Goal: Feedback & Contribution: Submit feedback/report problem

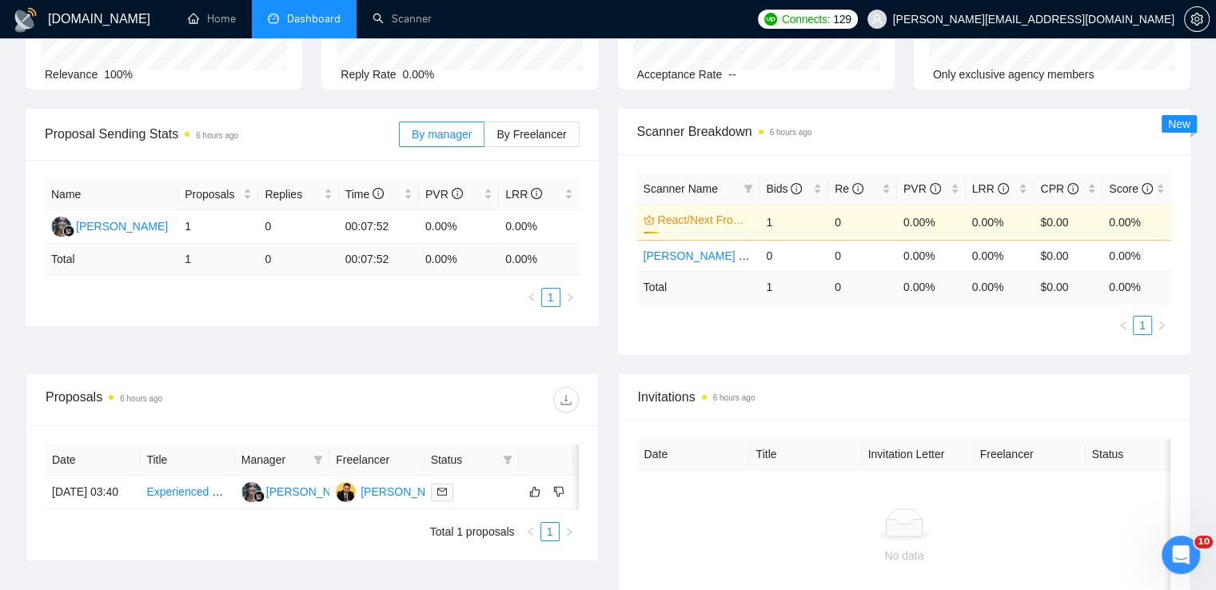
scroll to position [206, 0]
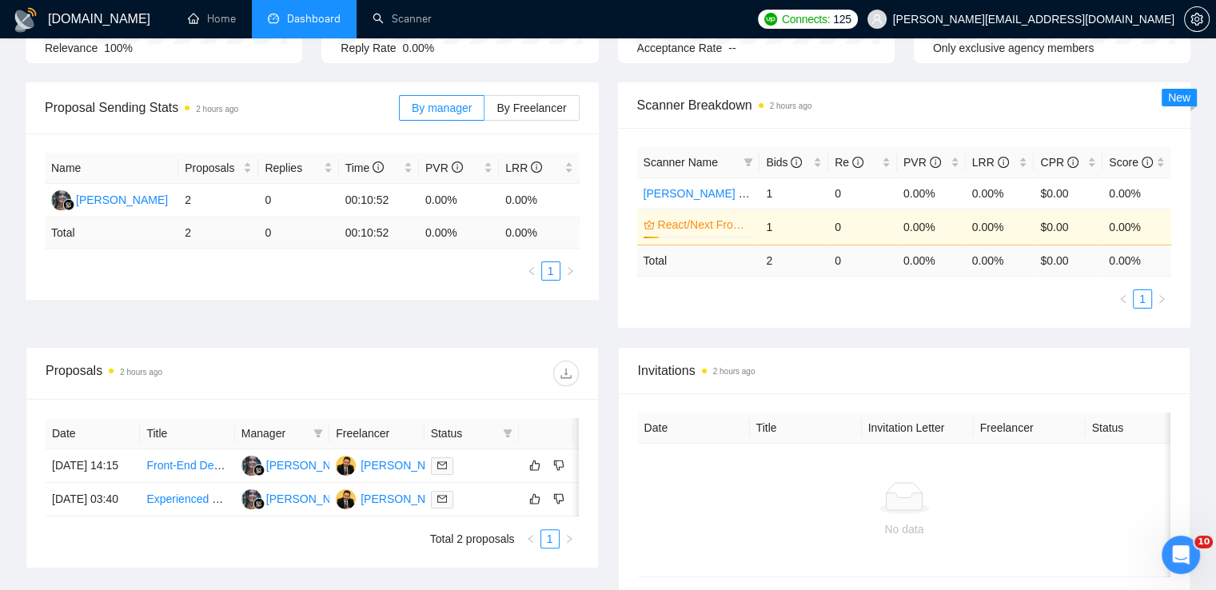
scroll to position [360, 0]
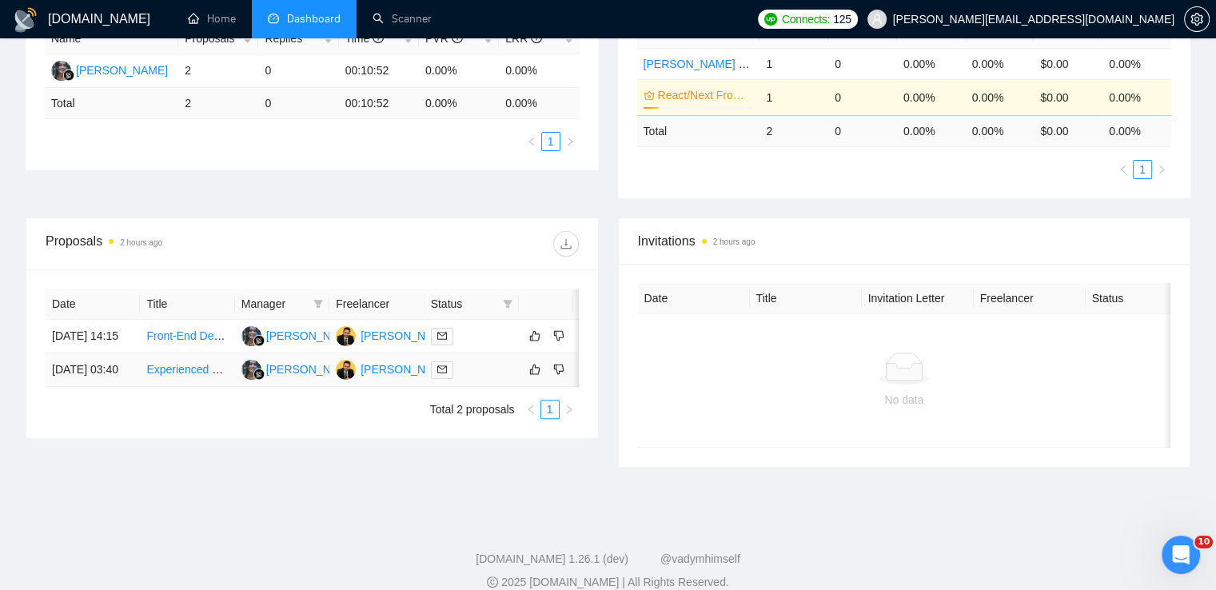
drag, startPoint x: 198, startPoint y: 366, endPoint x: 181, endPoint y: 360, distance: 17.7
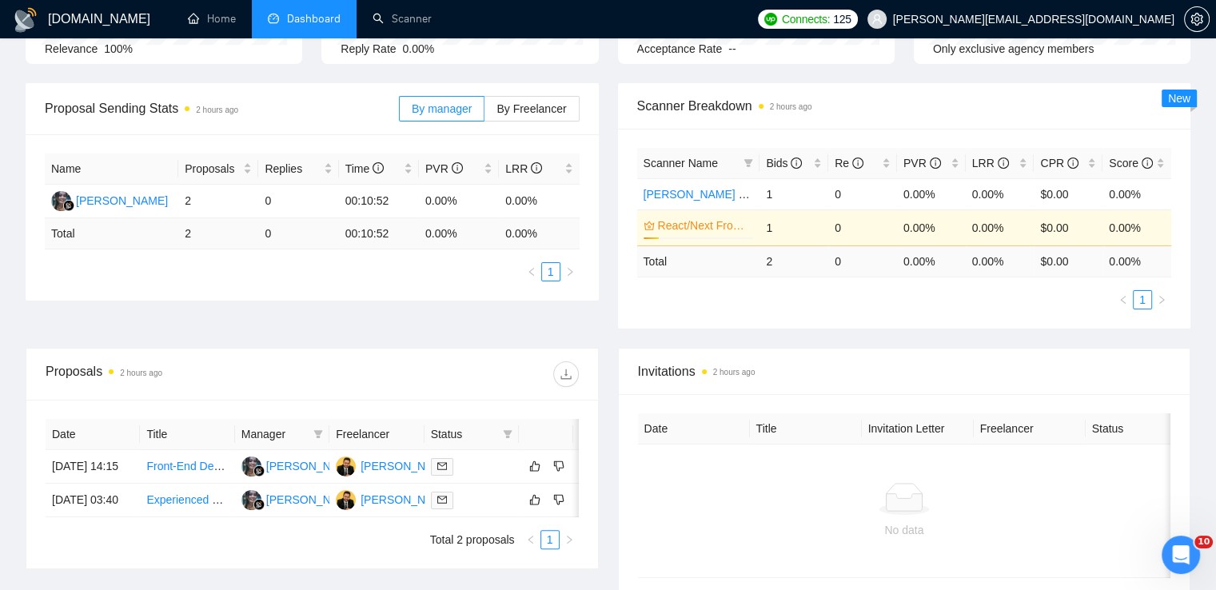
scroll to position [231, 0]
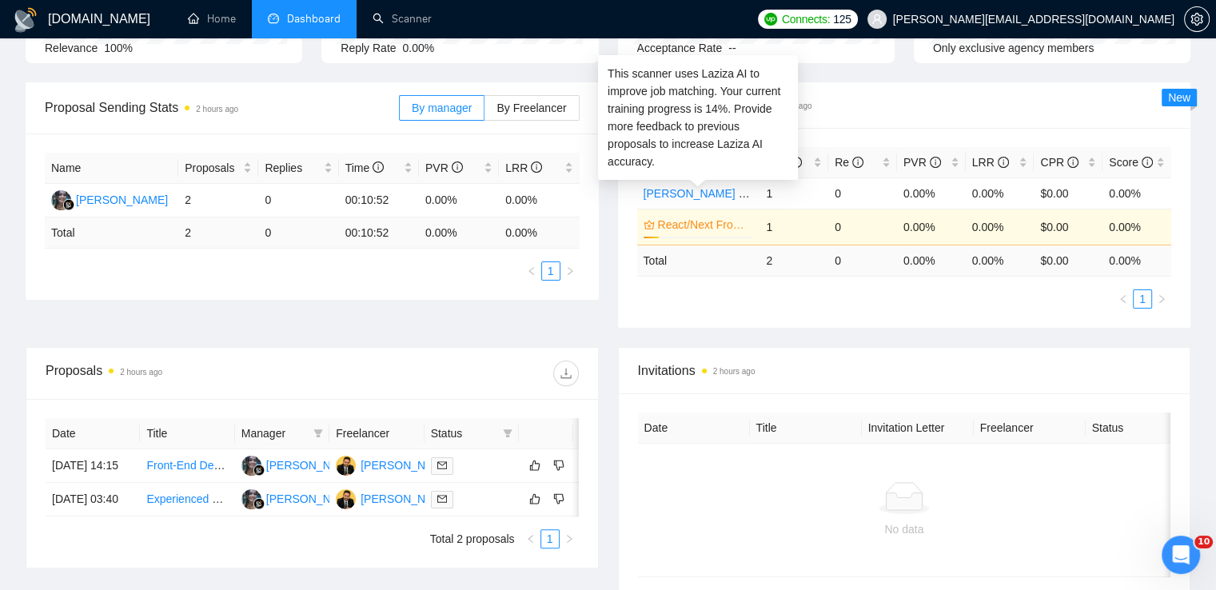
click at [701, 216] on link "React/Next Frontend Dev" at bounding box center [704, 225] width 93 height 18
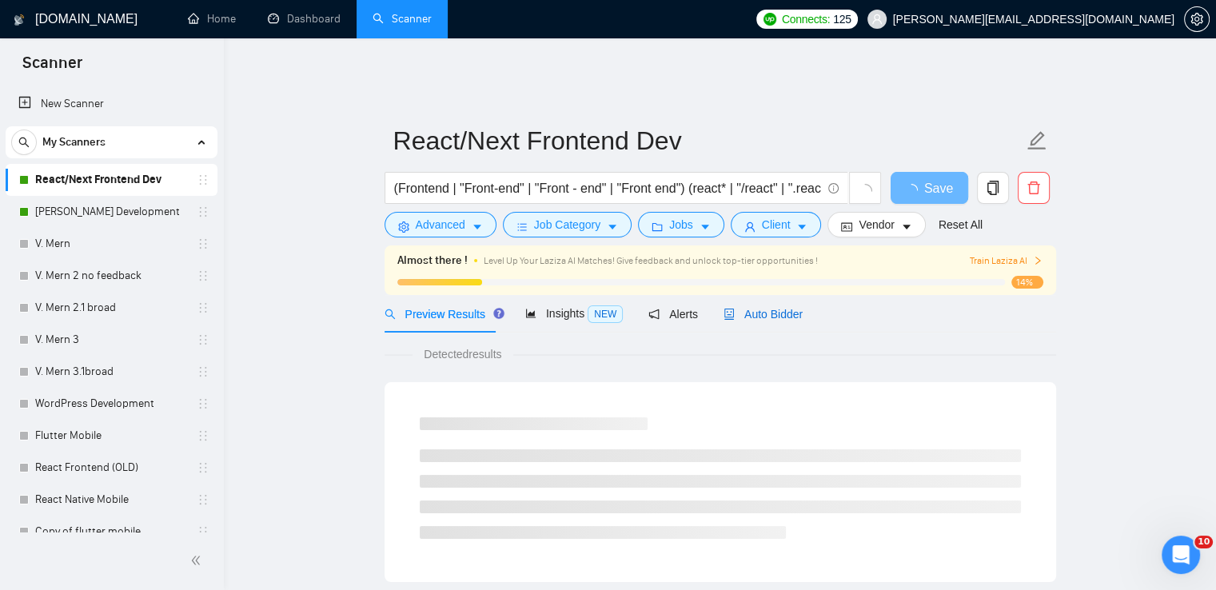
click at [790, 308] on span "Auto Bidder" at bounding box center [762, 314] width 79 height 13
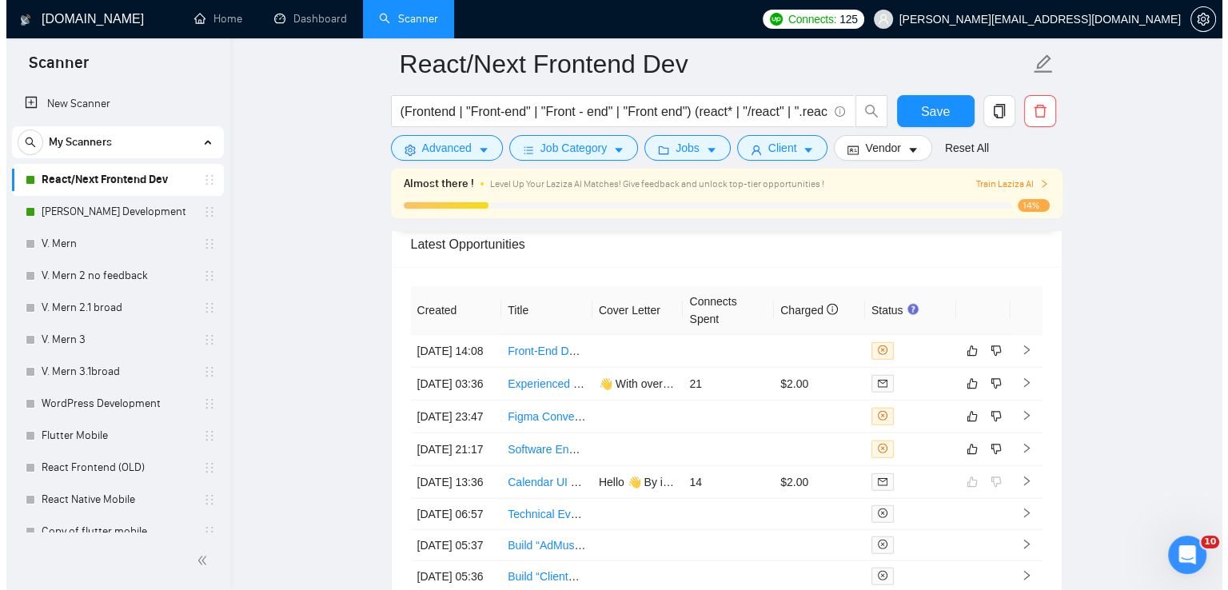
scroll to position [3904, 0]
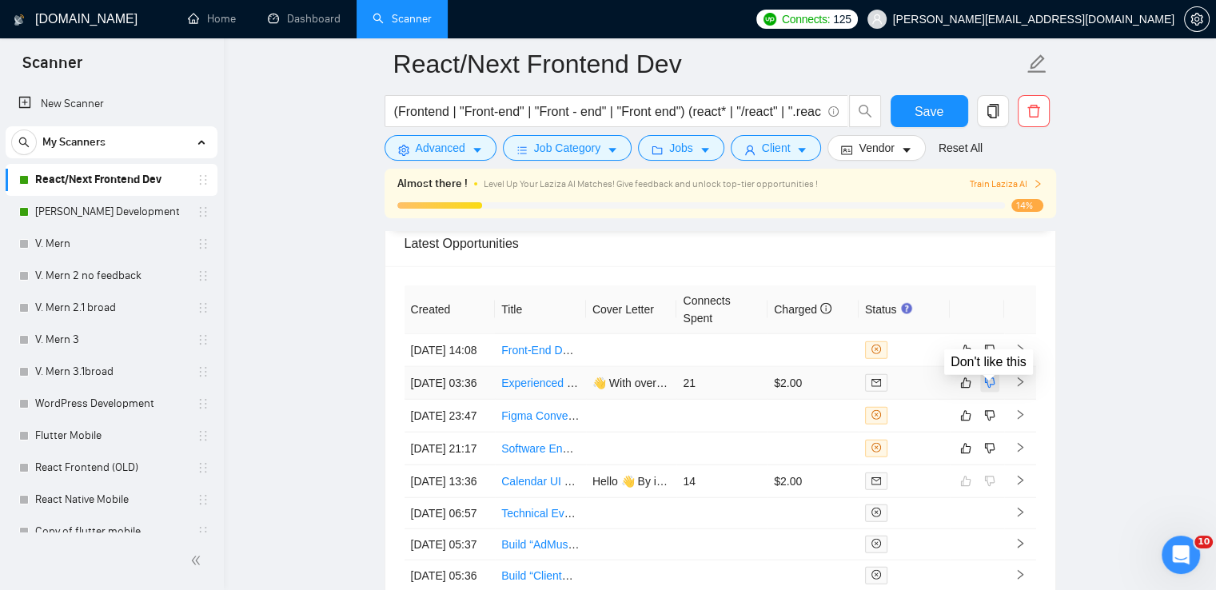
click at [990, 389] on icon "dislike" at bounding box center [989, 382] width 11 height 13
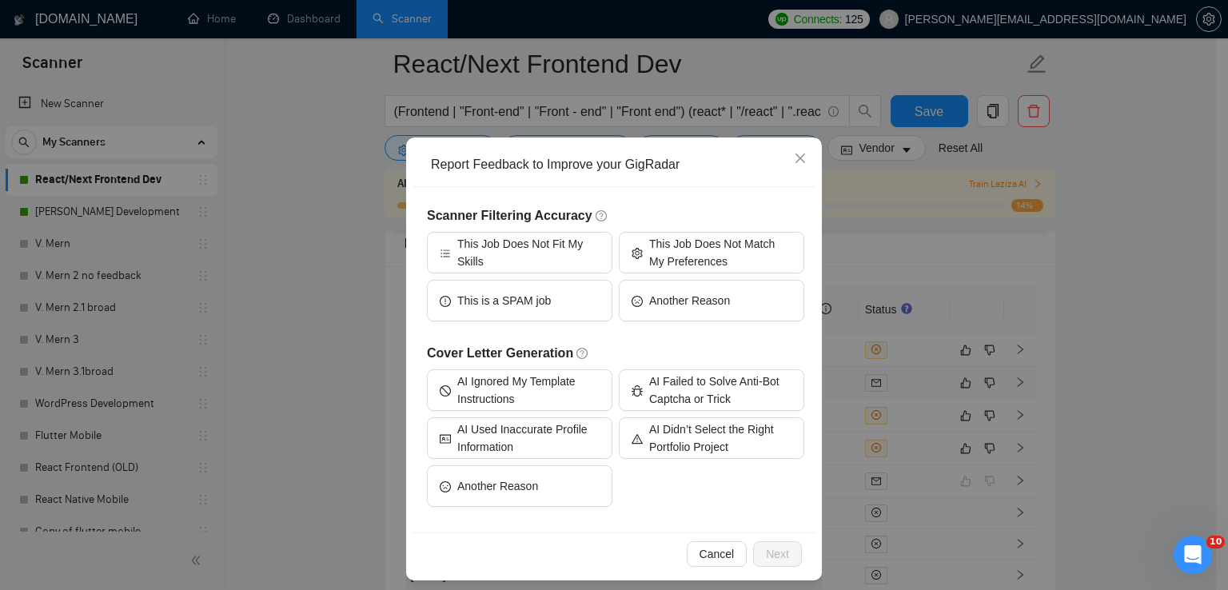
scroll to position [48, 0]
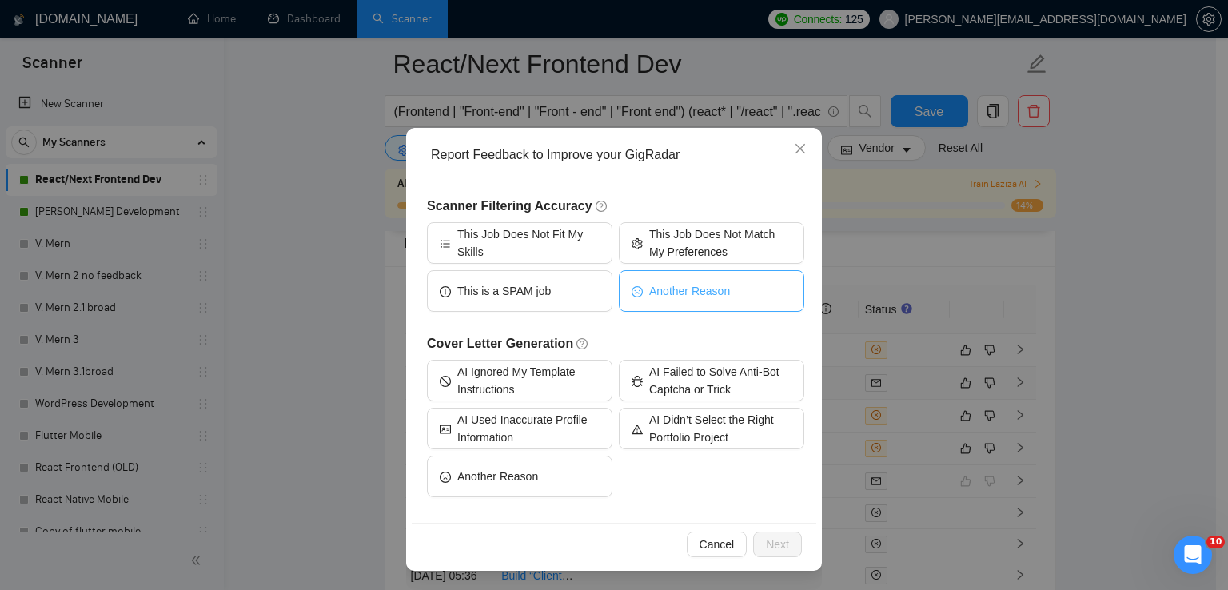
click at [658, 298] on span "Another Reason" at bounding box center [689, 291] width 81 height 18
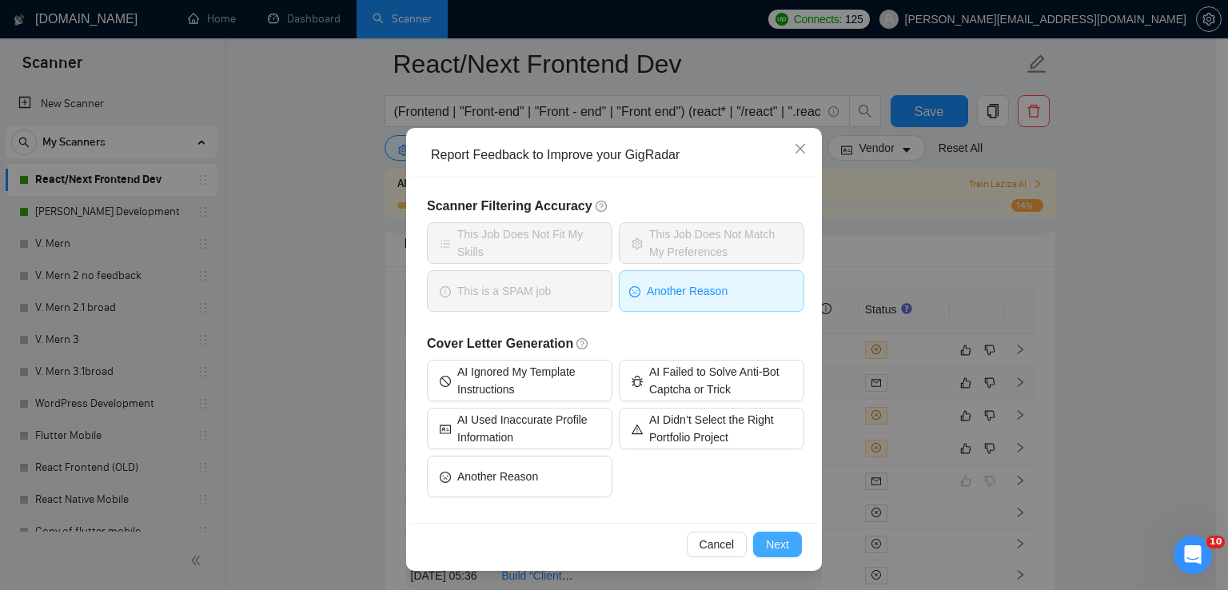
click at [775, 542] on span "Next" at bounding box center [777, 545] width 23 height 18
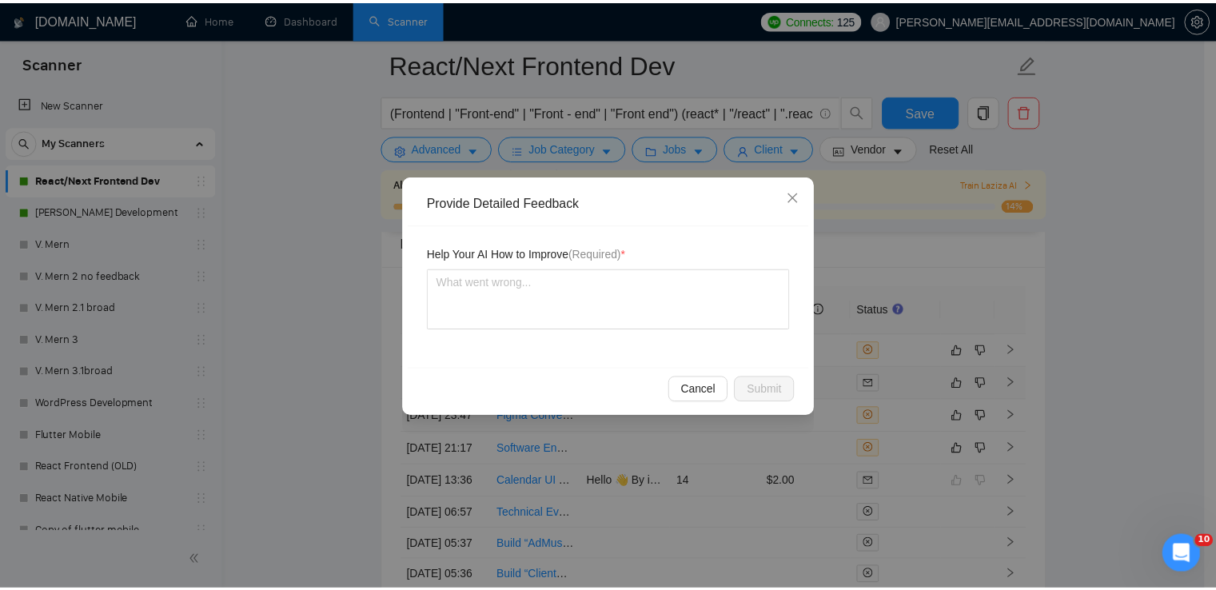
scroll to position [0, 0]
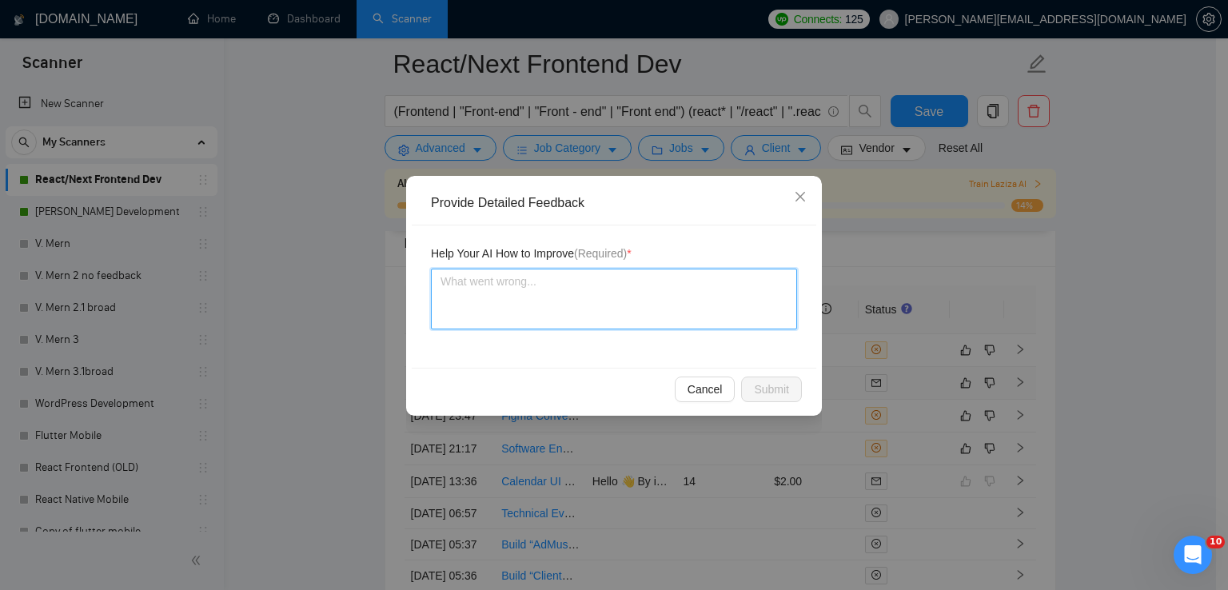
click at [611, 298] on textarea at bounding box center [614, 299] width 366 height 61
type textarea "Th"
type textarea "The"
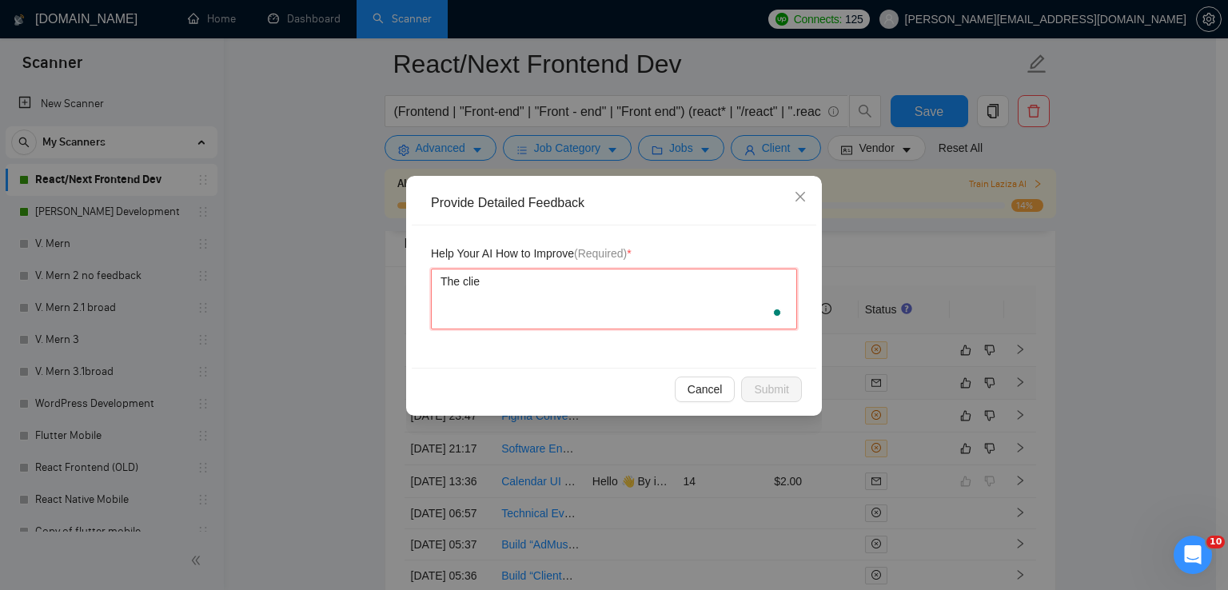
type textarea "The clien"
type textarea "The client"
type textarea "The client h"
type textarea "The client ha"
type textarea "The client has"
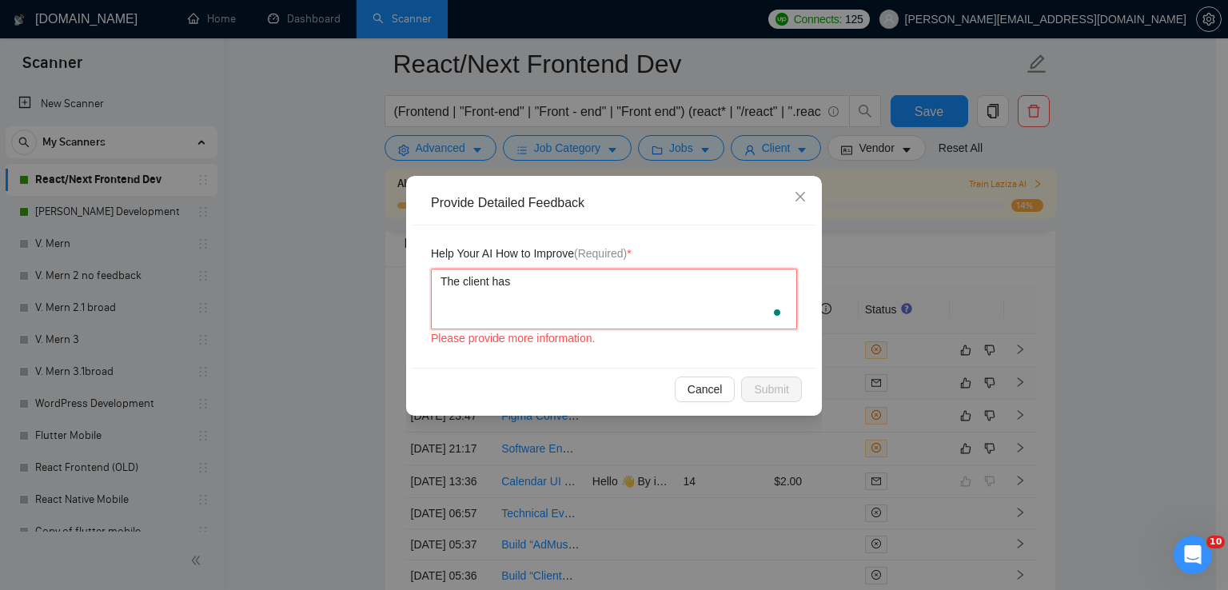
type textarea "The client has"
type textarea "The client has e"
type textarea "The client has en"
type textarea "The client has enti"
type textarea "The client has entio"
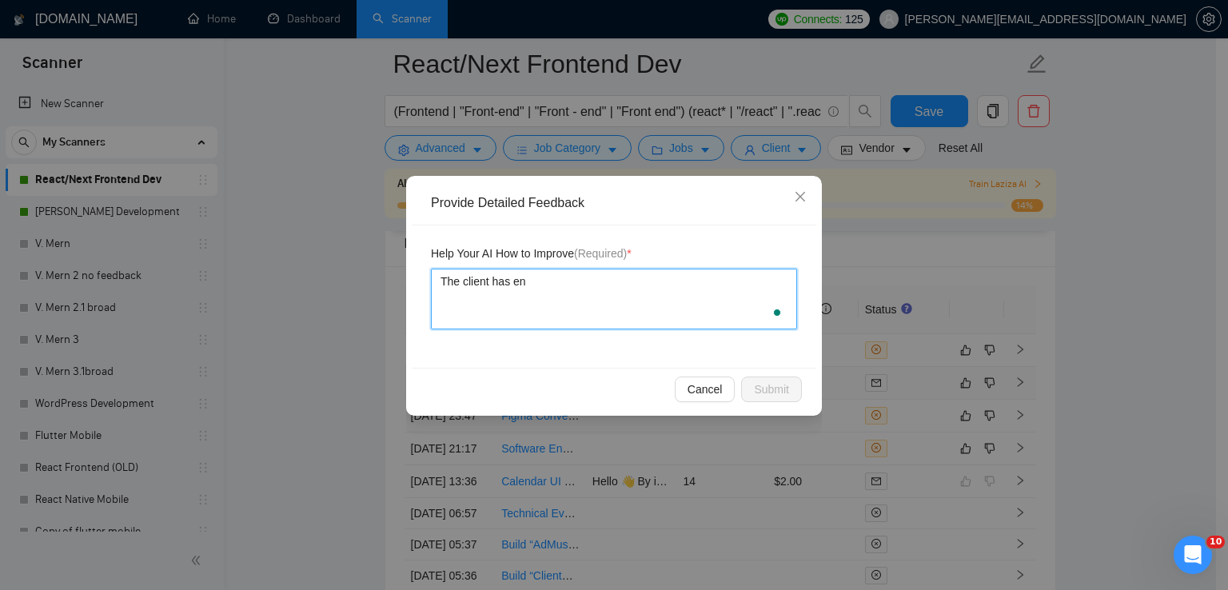
type textarea "The client has e"
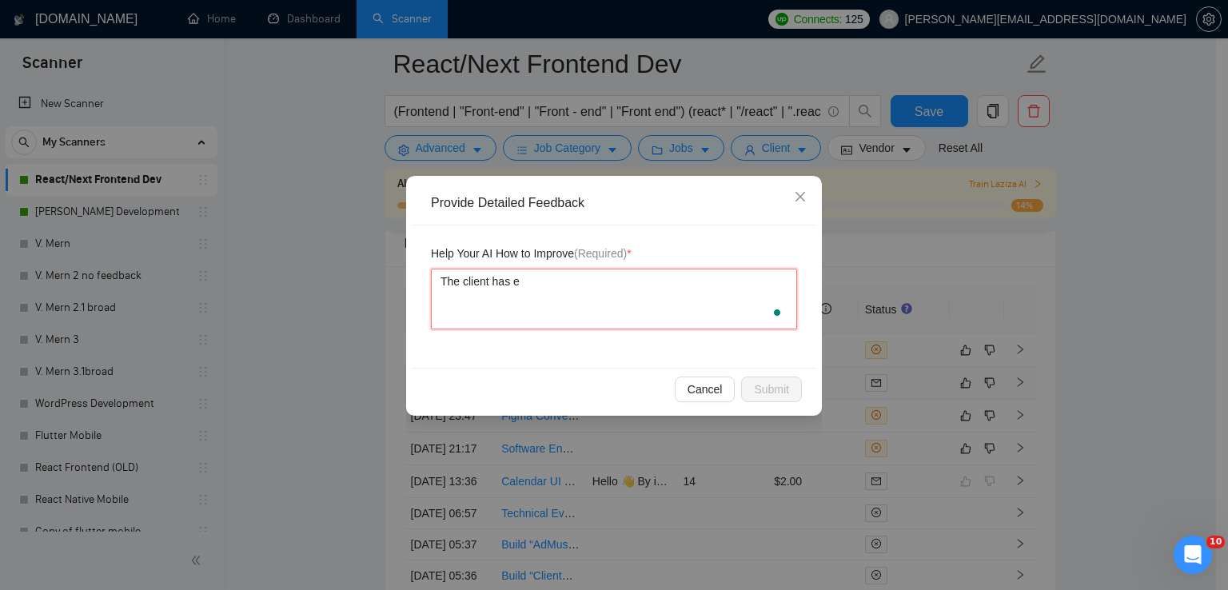
type textarea "The client has"
type textarea "The client has m"
type textarea "The client has me"
type textarea "The client has men"
type textarea "The client has menti"
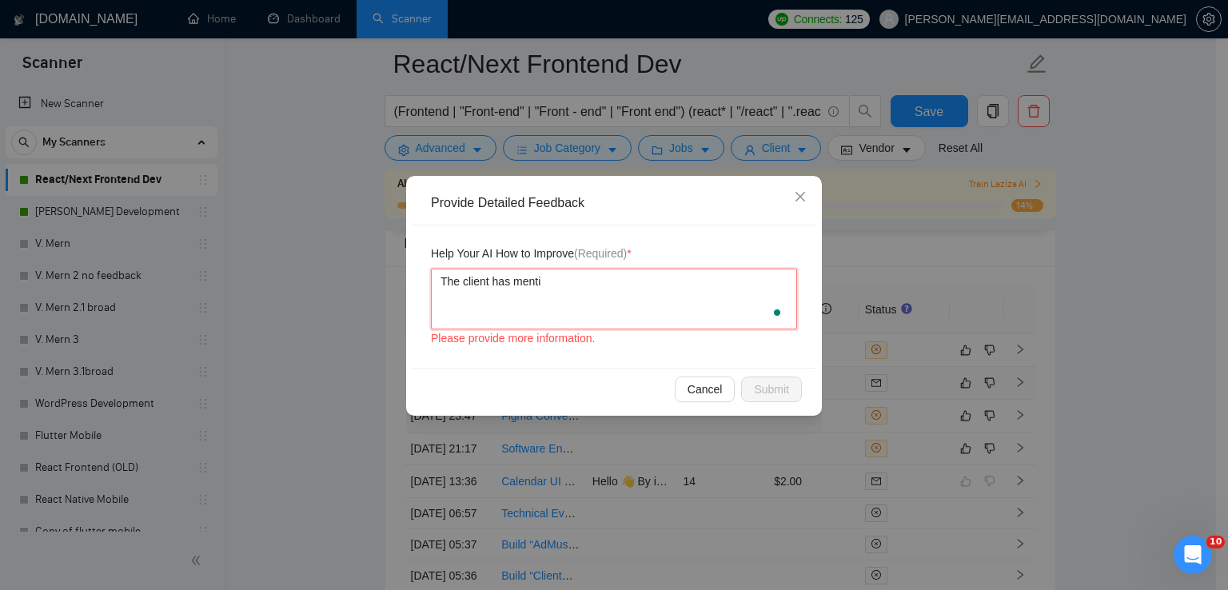
type textarea "The client has mentio"
type textarea "The client has mention"
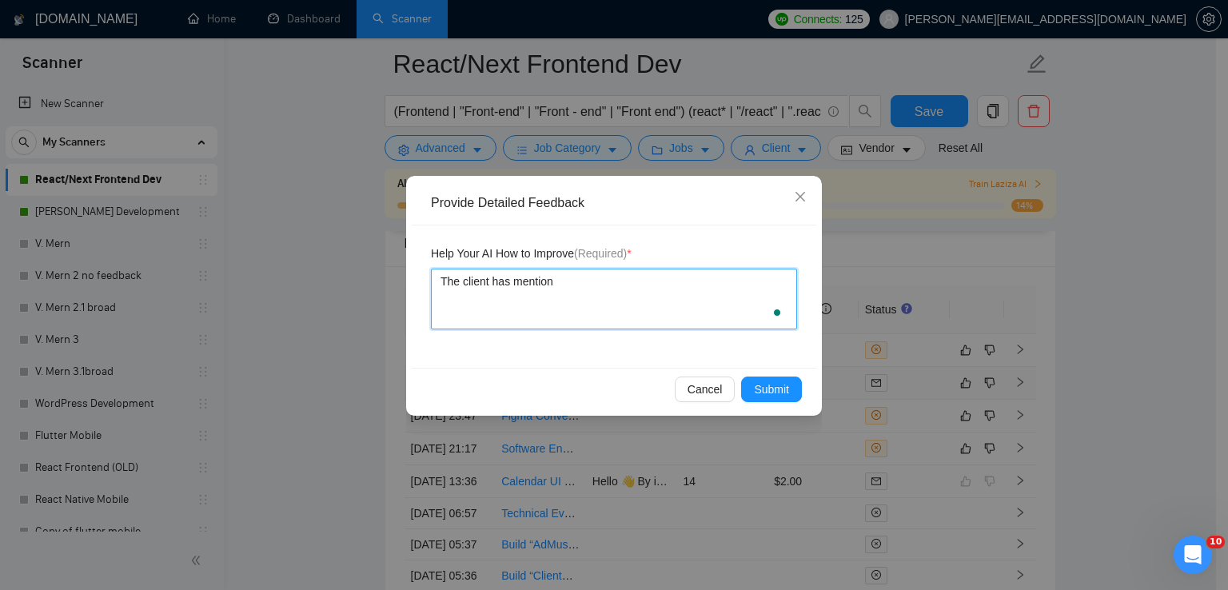
type textarea "The client has mentione"
type textarea "The client has mentioned"
type textarea "The client has mentioned th"
type textarea "The client has mentioned the"
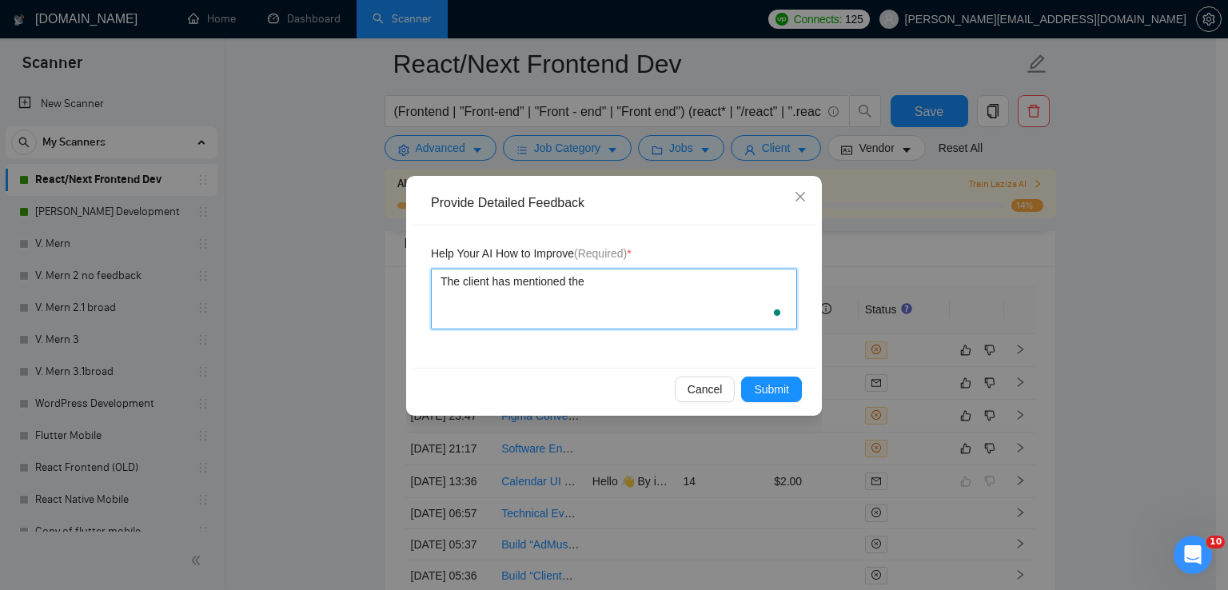
type textarea "The client has mentioned the l"
type textarea "The client has mentioned the loc"
type textarea "The client has mentioned the locat"
type textarea "The client has mentioned the locati"
type textarea "The client has mentioned the location"
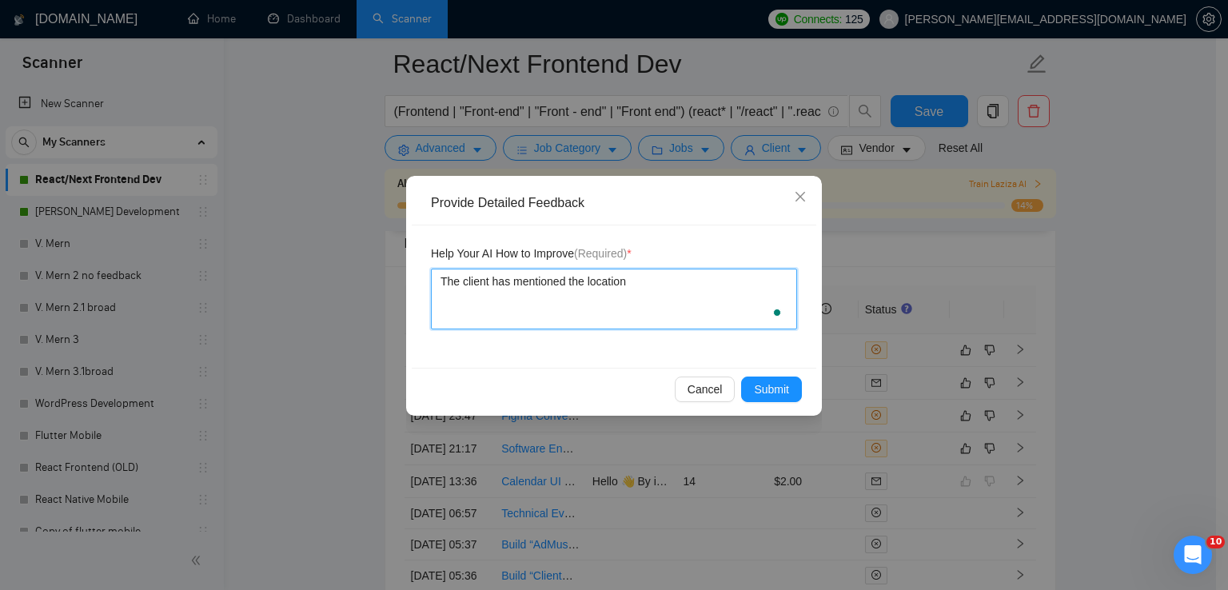
type textarea "The client has mentioned the location"
type textarea "The client has mentioned the location a"
type textarea "The client has mentioned the location as"
type textarea "The client has mentioned the location as ""
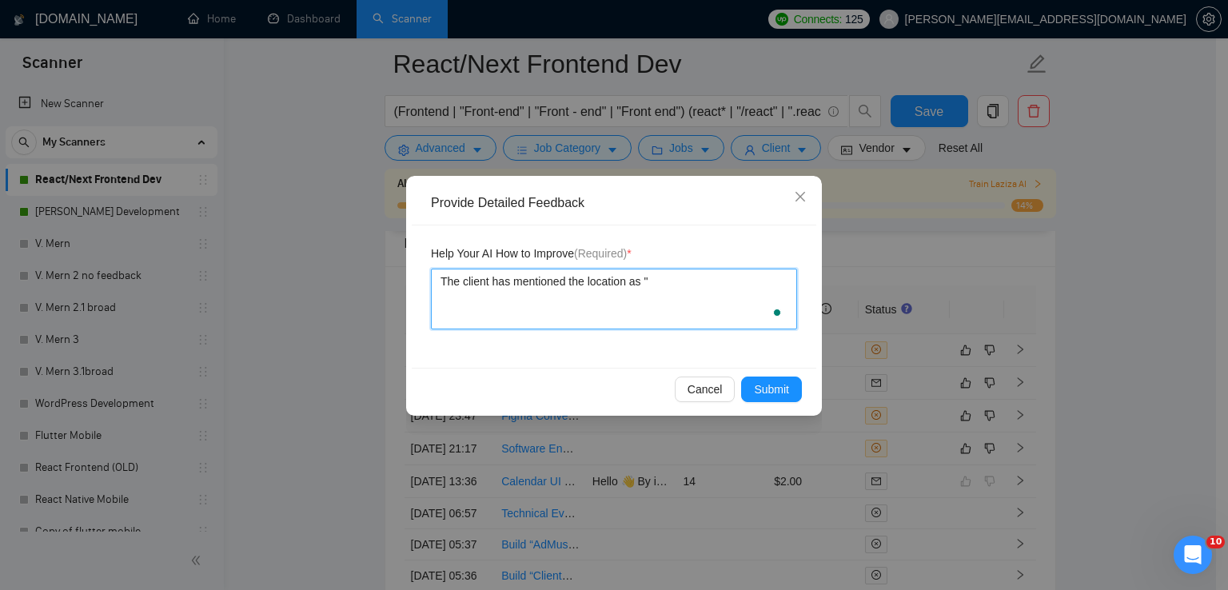
type textarea "The client has mentioned the location as "E"
type textarea "The client has mentioned the location as "Eu"
type textarea "The client has mentioned the location as "Eur"
type textarea "The client has mentioned the location as "Euro"
type textarea "The client has mentioned the location as "Europ"
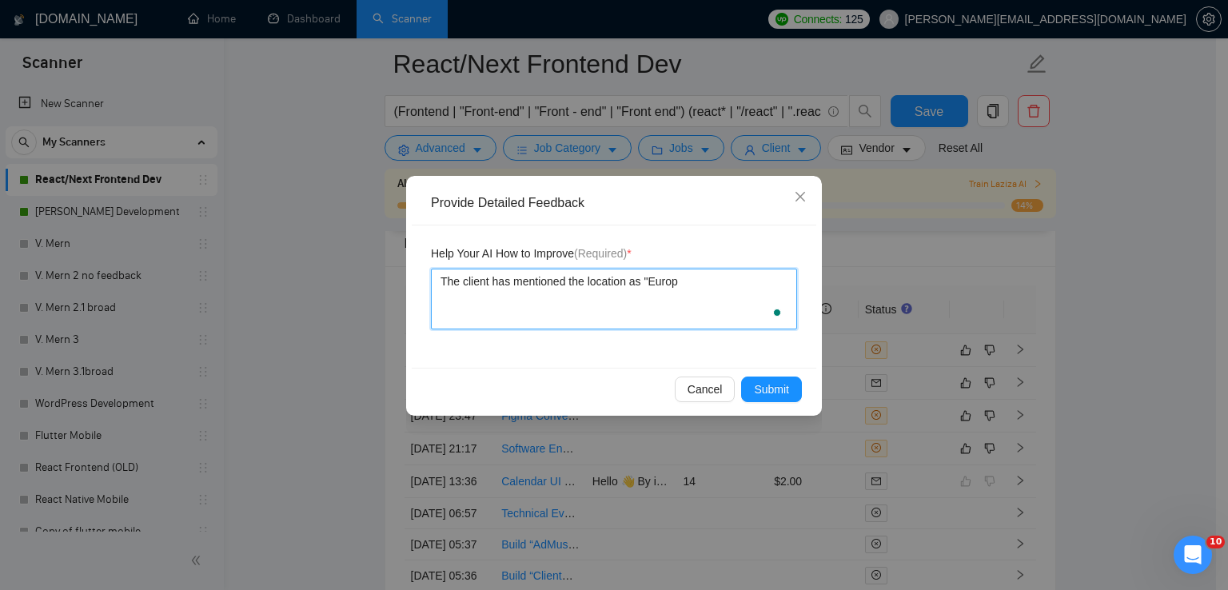
type textarea "The client has mentioned the location as "Europe"
type textarea "The client has mentioned the location as "Europe""
type textarea "The client has mentioned the f location as "Europe""
type textarea "The client has mentioned the fr location as "Europe""
type textarea "The client has mentioned the fre location as "Europe""
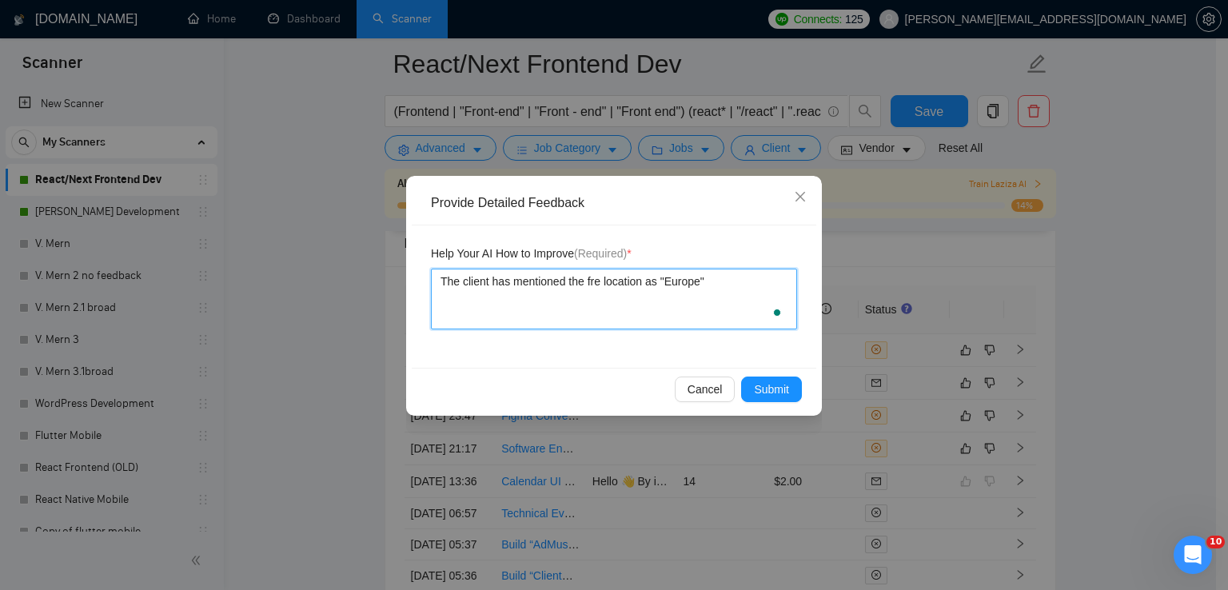
type textarea "The client has mentioned the free location as "Europe""
type textarea "The client has mentioned the [PERSON_NAME] location as "Europe""
type textarea "The client has mentioned the freelan location as "Europe""
type textarea "The client has mentioned the freelanc location as "Europe""
type textarea "The client has mentioned the freelancer location as "Europe""
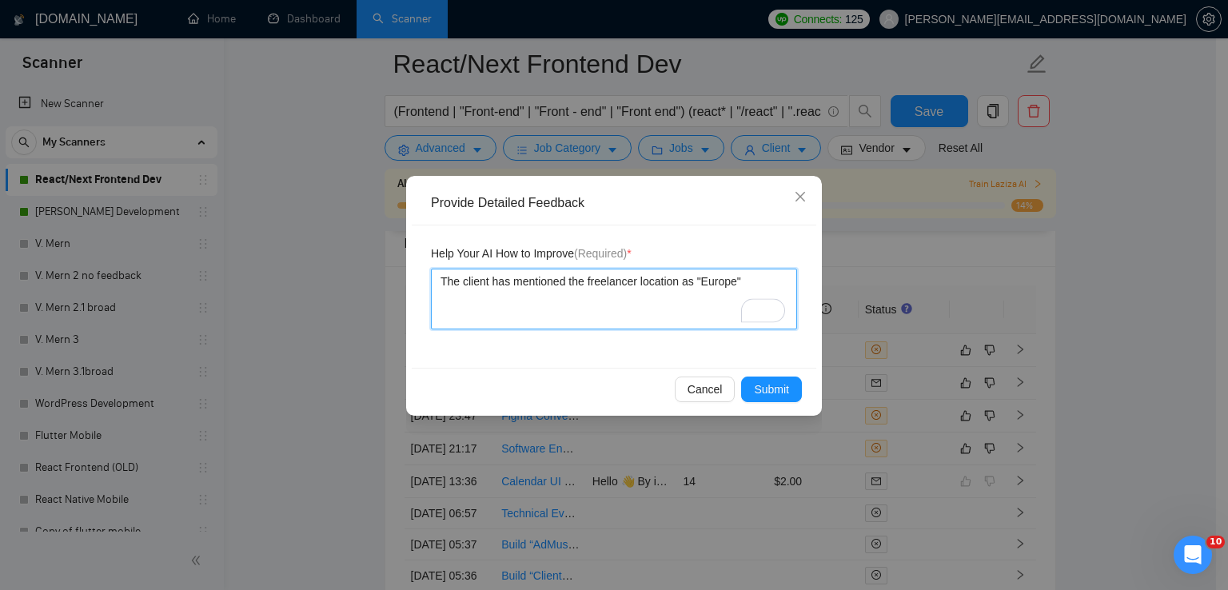
type textarea "The client has mentioned the freelancer location as "Europe"."
type textarea "The client has mentioned the freelancer location as "Europe""
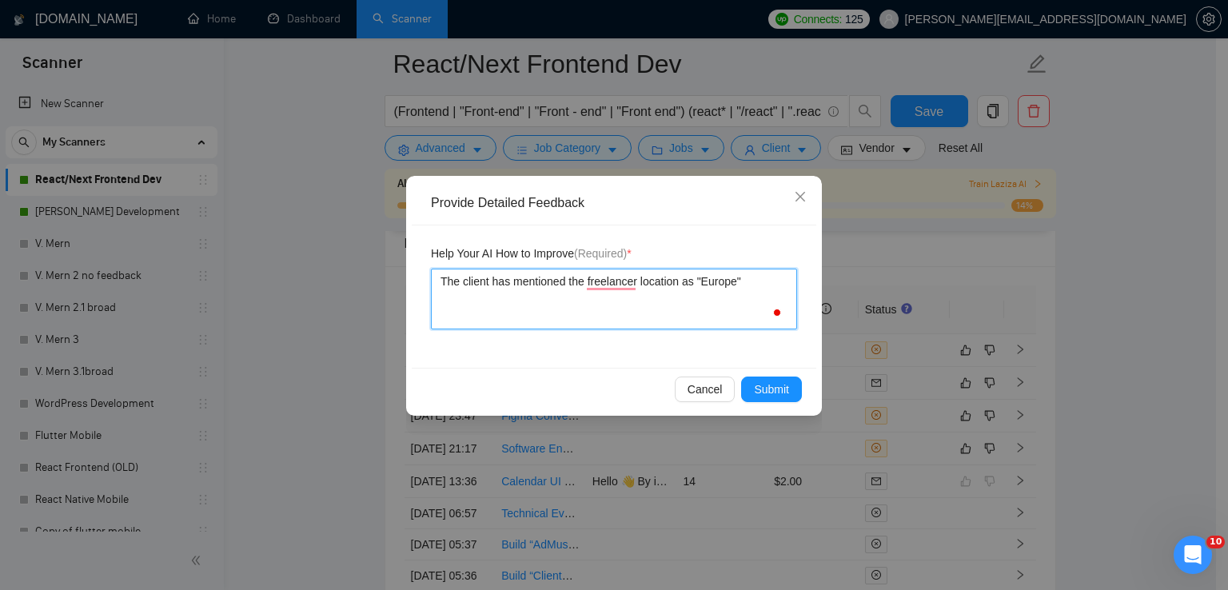
type textarea "The client has mentioned the freelancer location as "Europe""
type textarea "The client has mentioned the freelancer location as "Europe" w"
type textarea "The client has mentioned the freelancer location as "Europe" wh"
type textarea "The client has mentioned the freelancer location as "Europe" whi"
type textarea "The client has mentioned the freelancer location as "Europe" which"
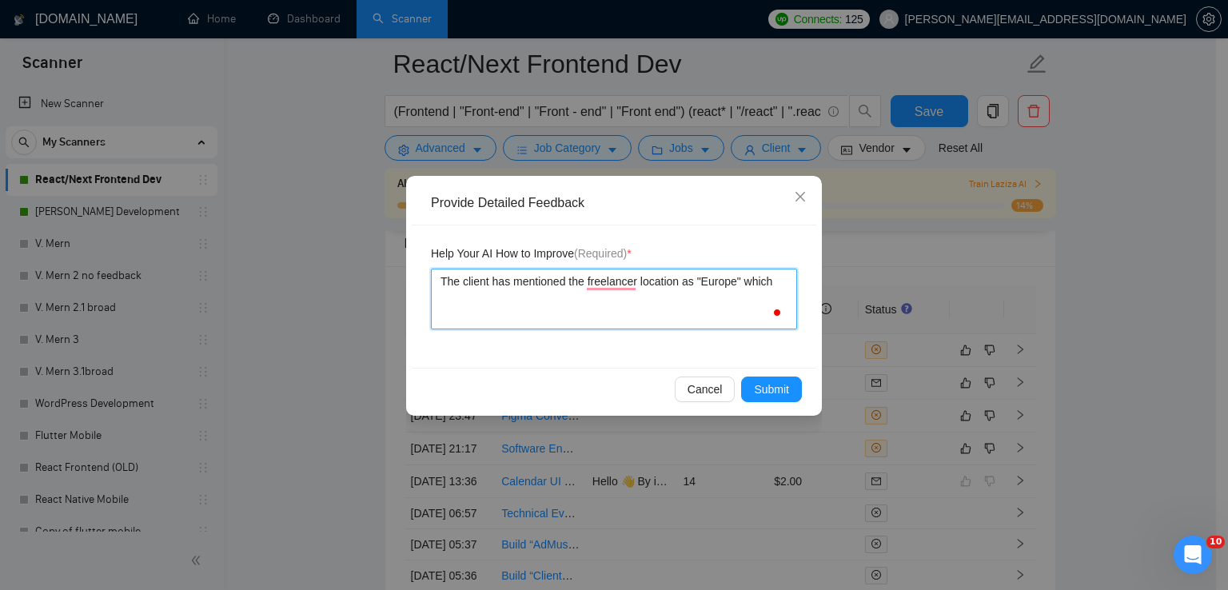
type textarea "The client has mentioned the freelancer location as "Europe" which i"
type textarea "The client has mentioned the freelancer location as "Europe" which is"
type textarea "The client has mentioned the freelancer location as "Europe" which is not"
type textarea "The client has mentioned the freelancer location as "Europe" which is not m"
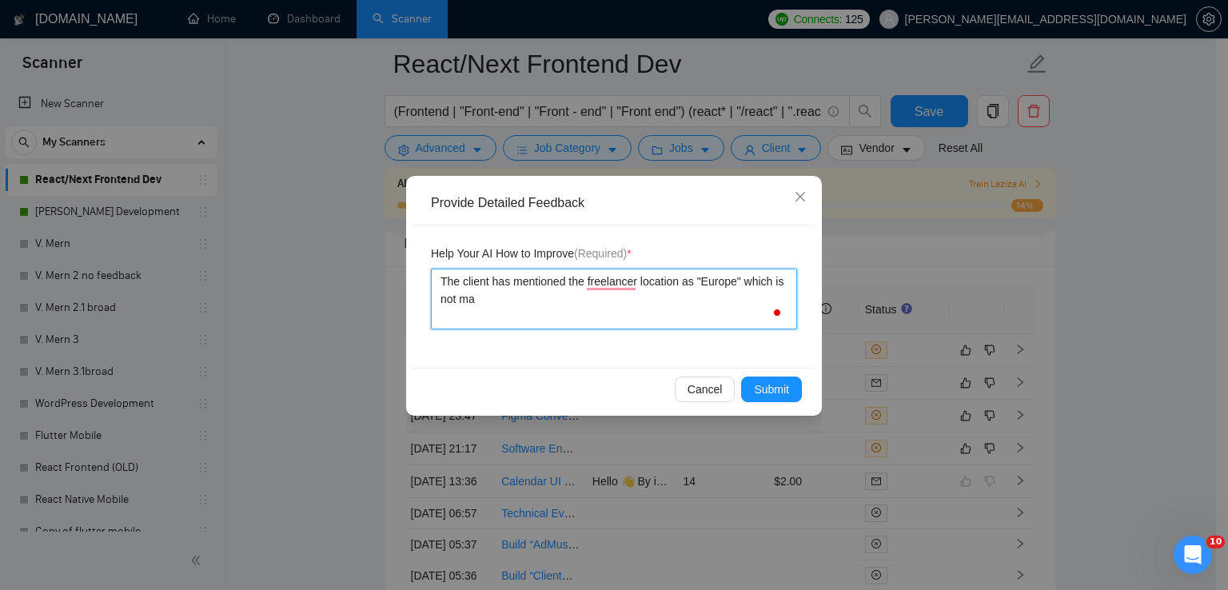
type textarea "The client has mentioned the freelancer location as "Europe" which is not mat"
type textarea "The client has mentioned the freelancer location as "Europe" which is not matci"
type textarea "The client has mentioned the freelancer location as "Europe" which is not matc"
type textarea "The client has mentioned the freelancer location as "Europe" which is not match"
type textarea "The client has mentioned the freelancer location as "Europe" which is not match…"
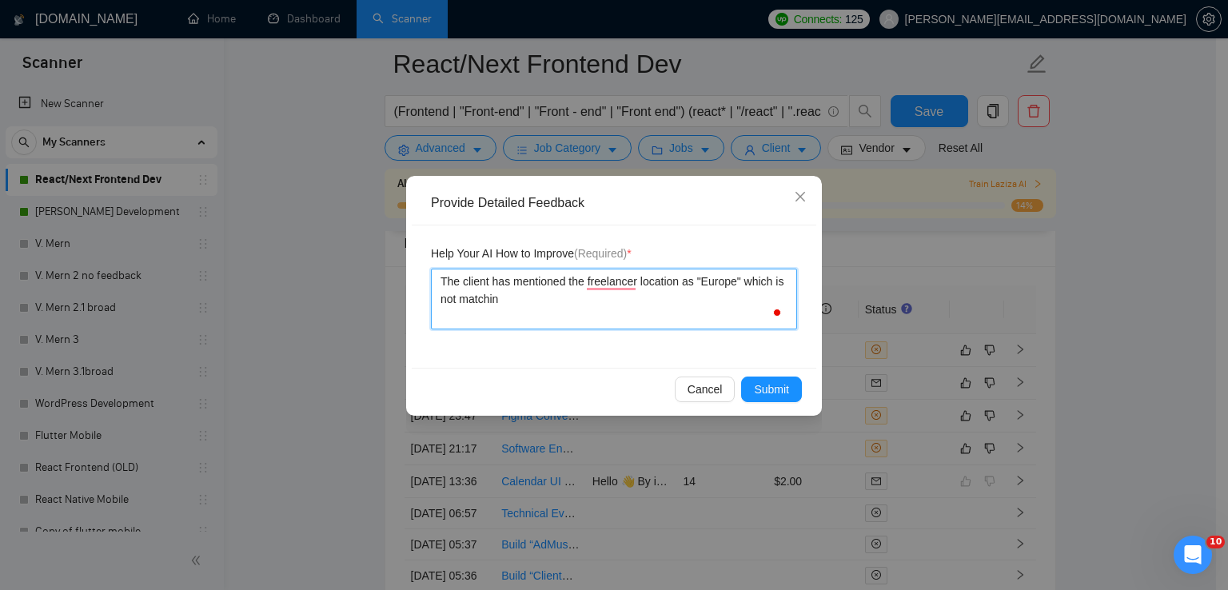
type textarea "The client has mentioned the freelancer location as "Europe" which is not match…"
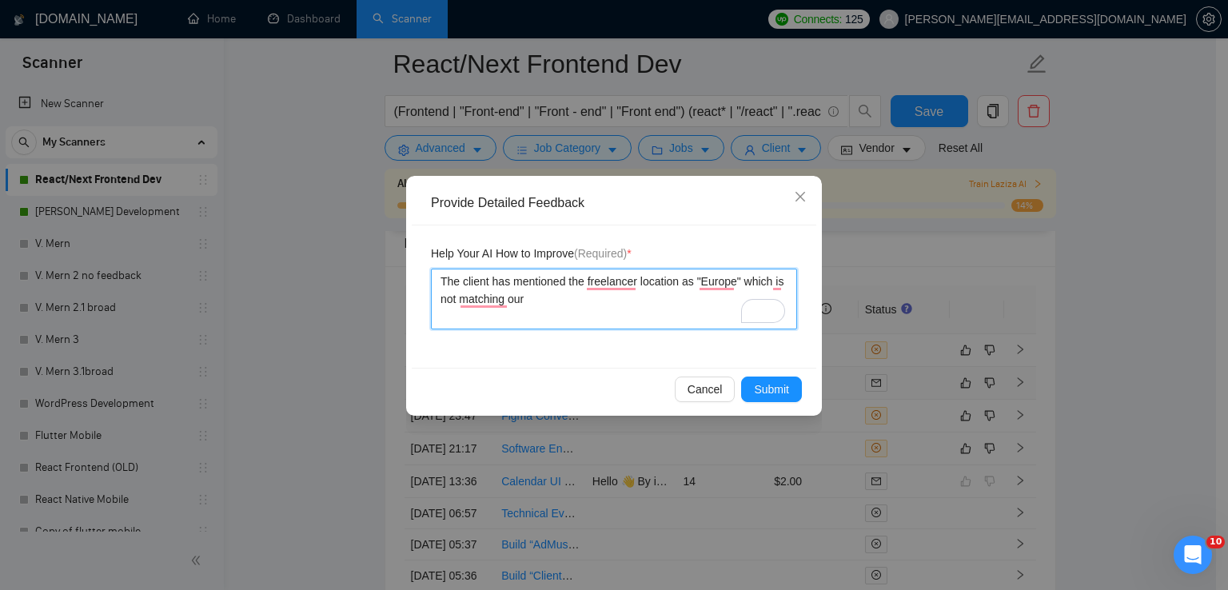
type textarea "The client has mentioned the freelancer location as "Europe" which is not match…"
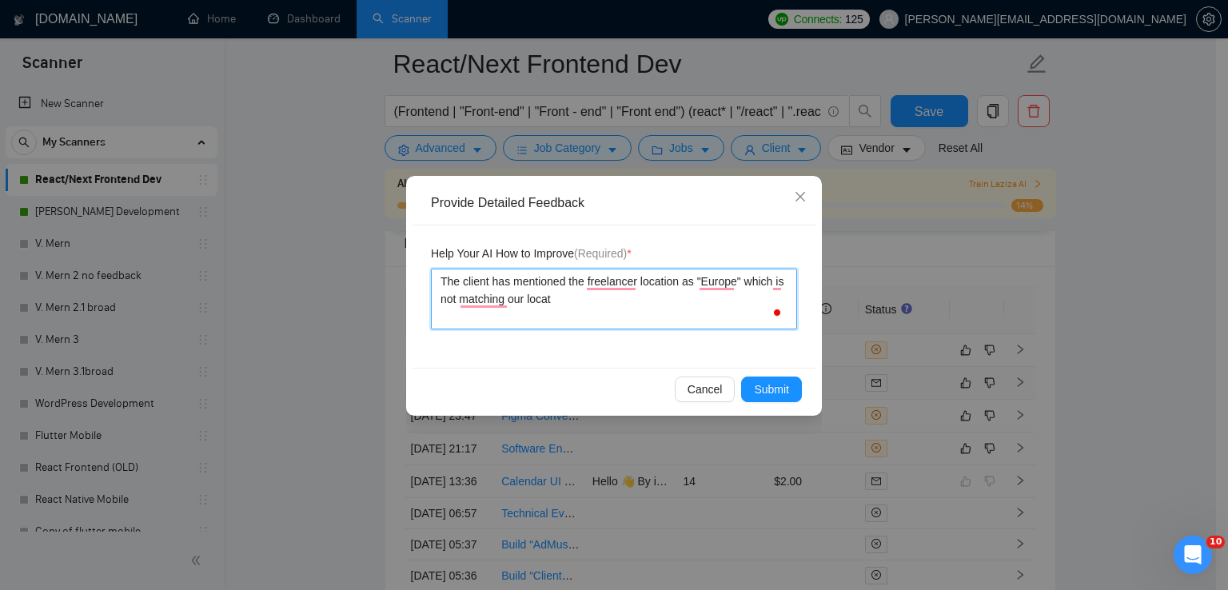
type textarea "The client has mentioned the freelancer location as "Europe" which is not match…"
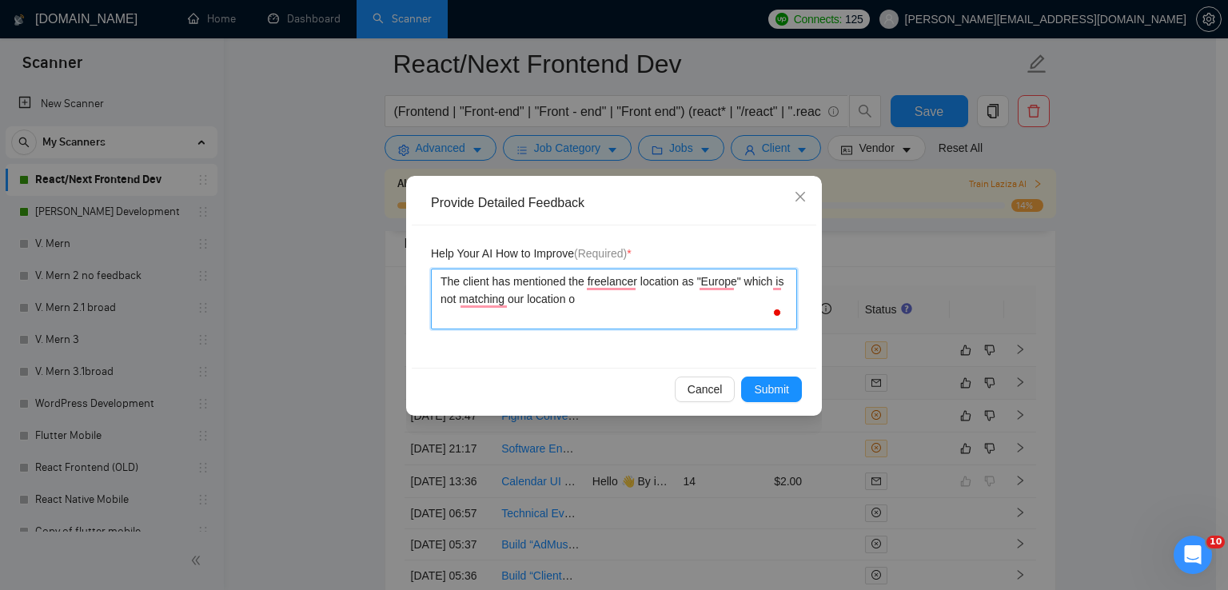
type textarea "The client has mentioned the freelancer location as "Europe" which is not match…"
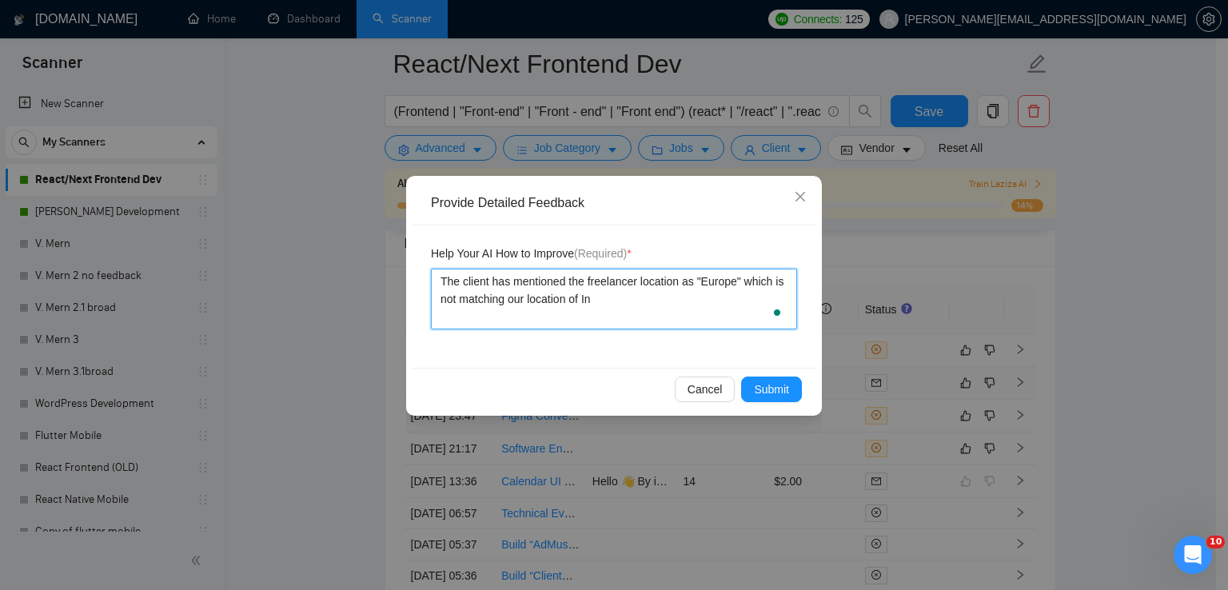
type textarea "The client has mentioned the freelancer location as "Europe" which is not match…"
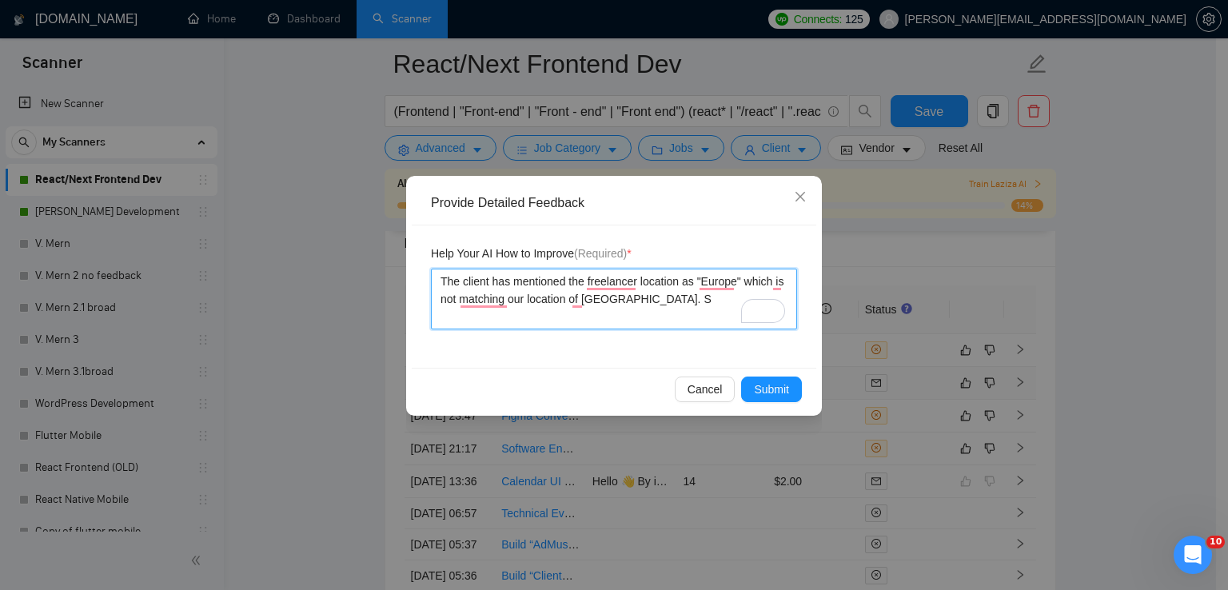
type textarea "The client has mentioned the freelancer location as "Europe" which is not match…"
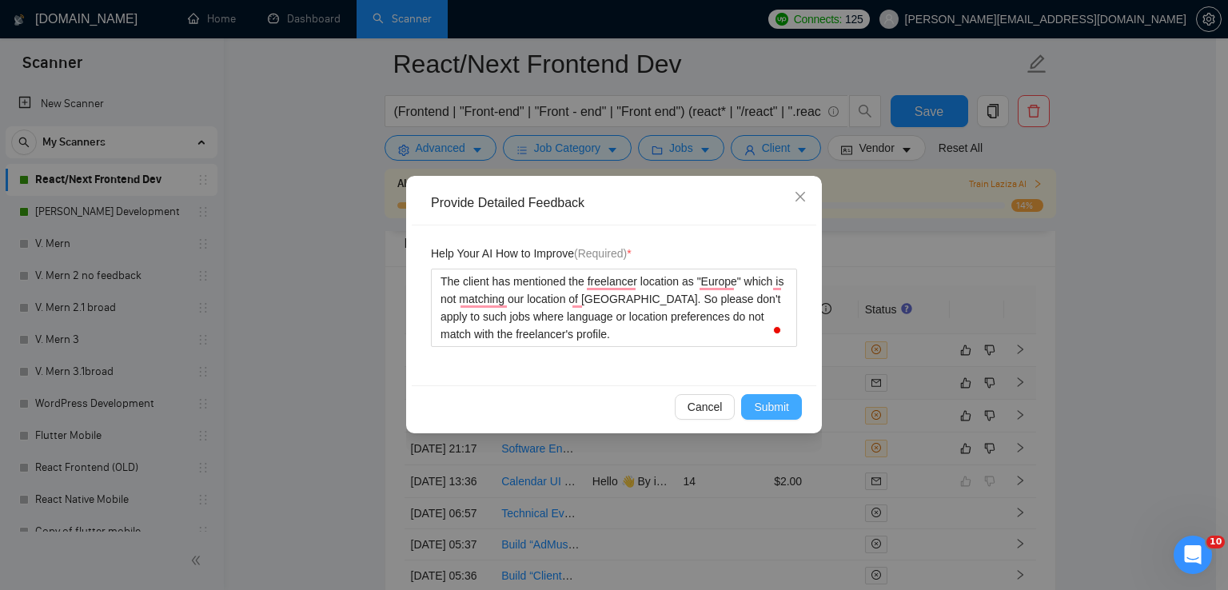
click at [775, 410] on span "Submit" at bounding box center [771, 407] width 35 height 18
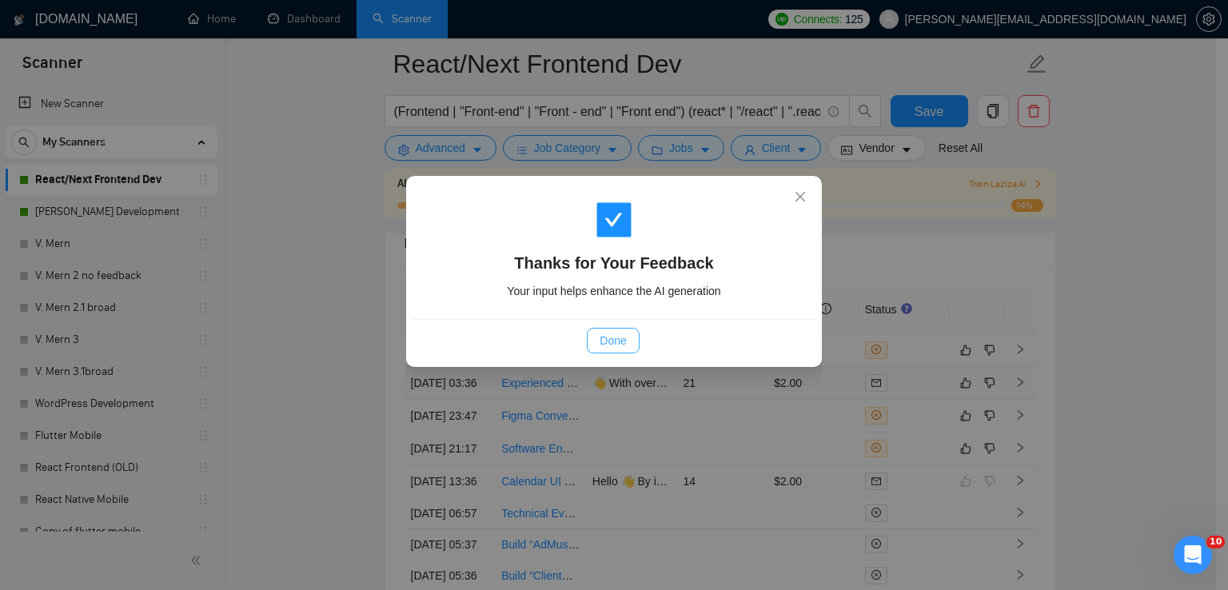
click at [615, 342] on span "Done" at bounding box center [613, 341] width 26 height 18
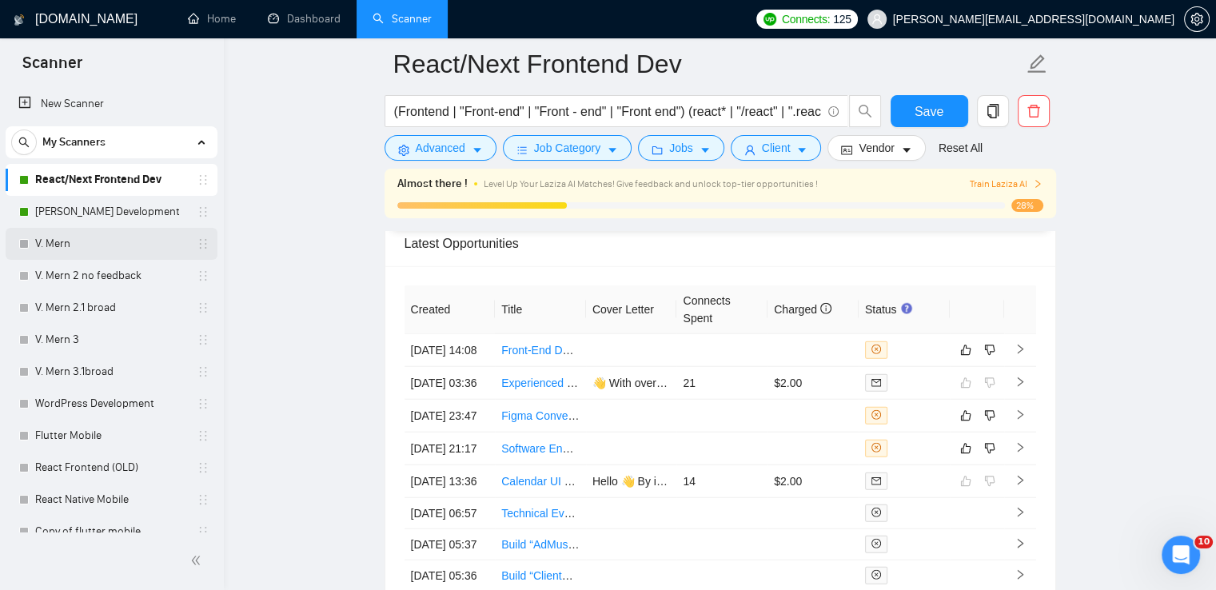
click at [145, 247] on link "V. Mern" at bounding box center [111, 244] width 152 height 32
